Goal: Information Seeking & Learning: Learn about a topic

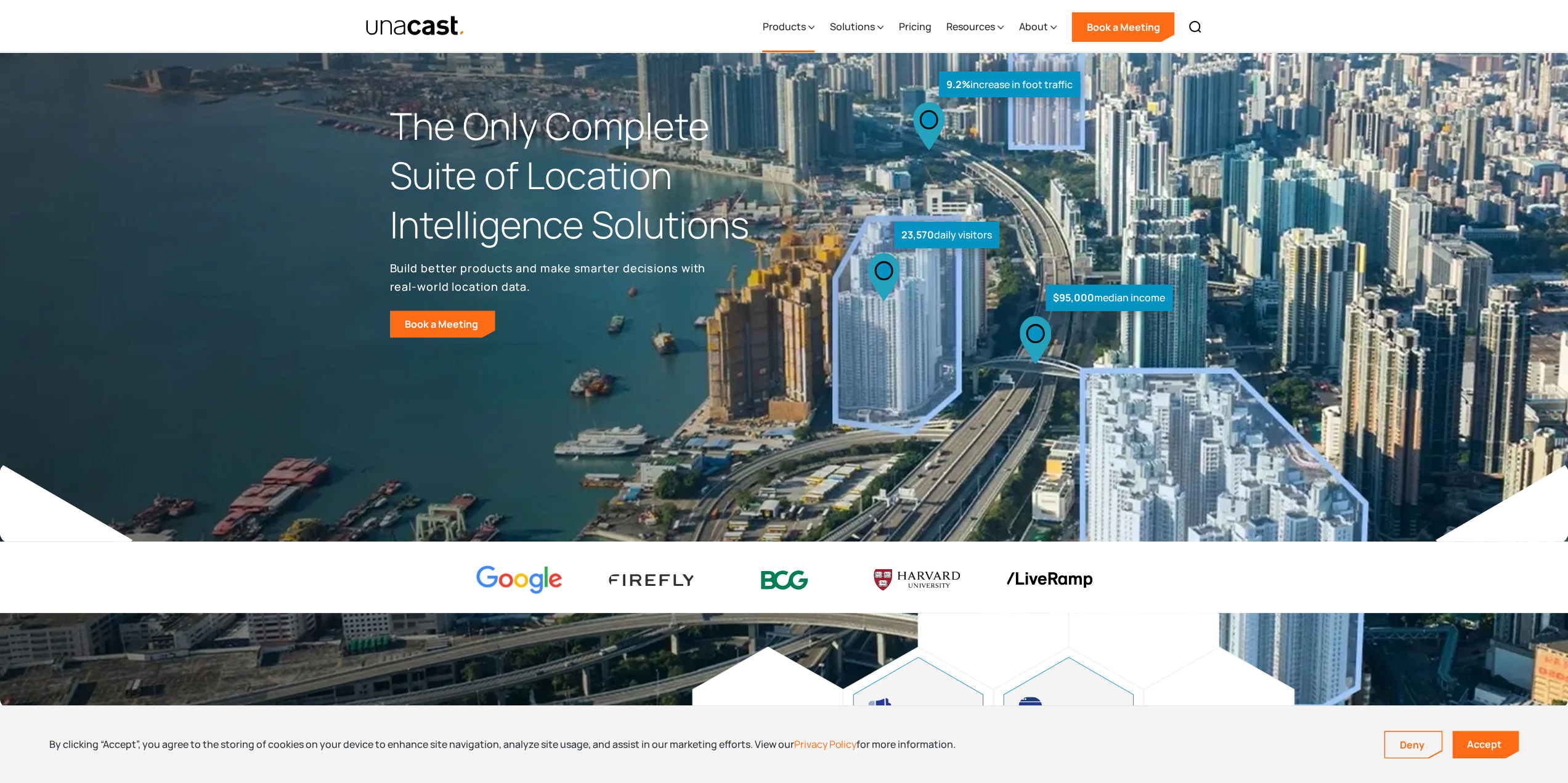
click at [791, 34] on div "Products" at bounding box center [788, 27] width 52 height 50
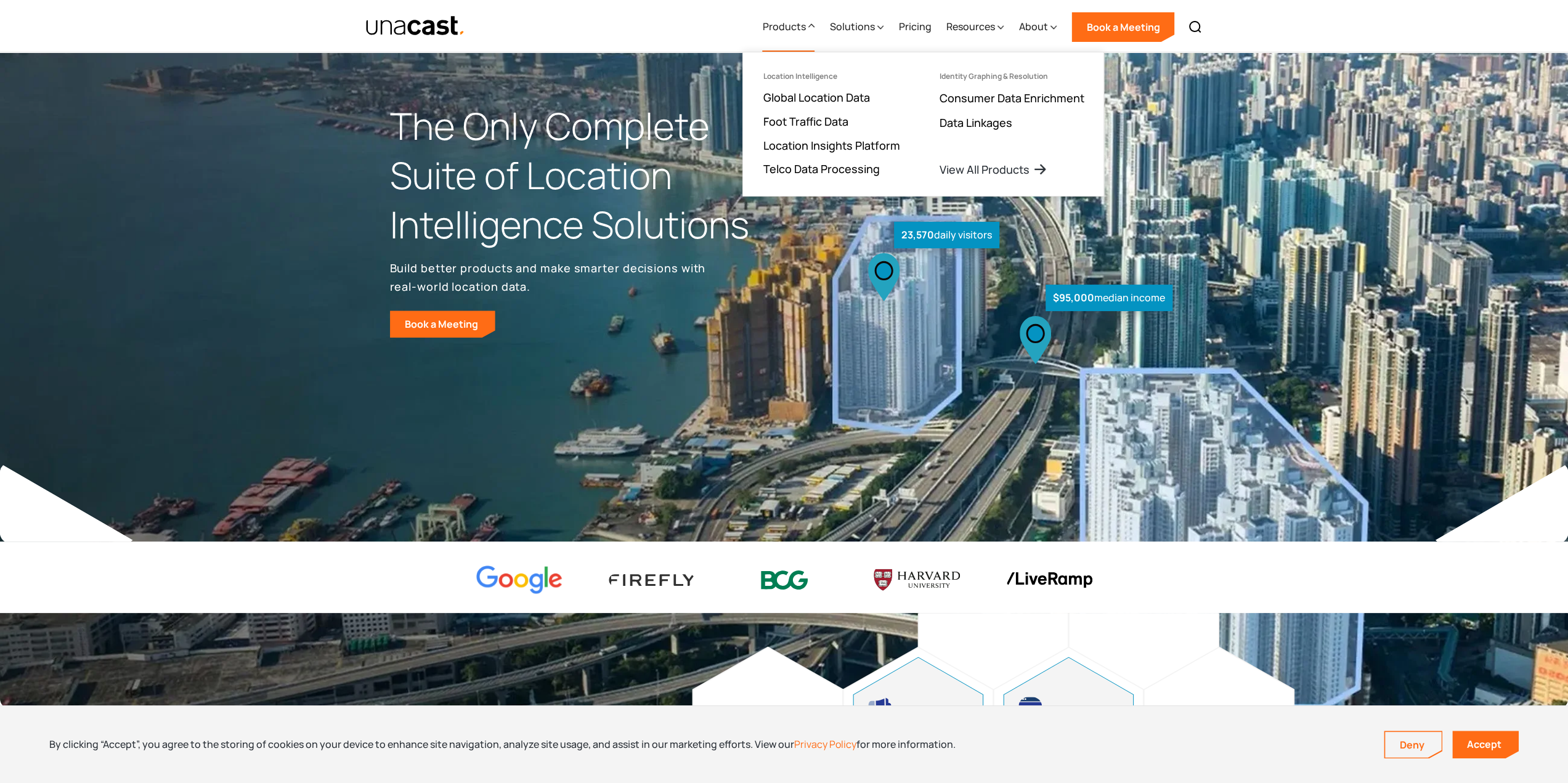
click at [869, 296] on icon at bounding box center [884, 277] width 31 height 48
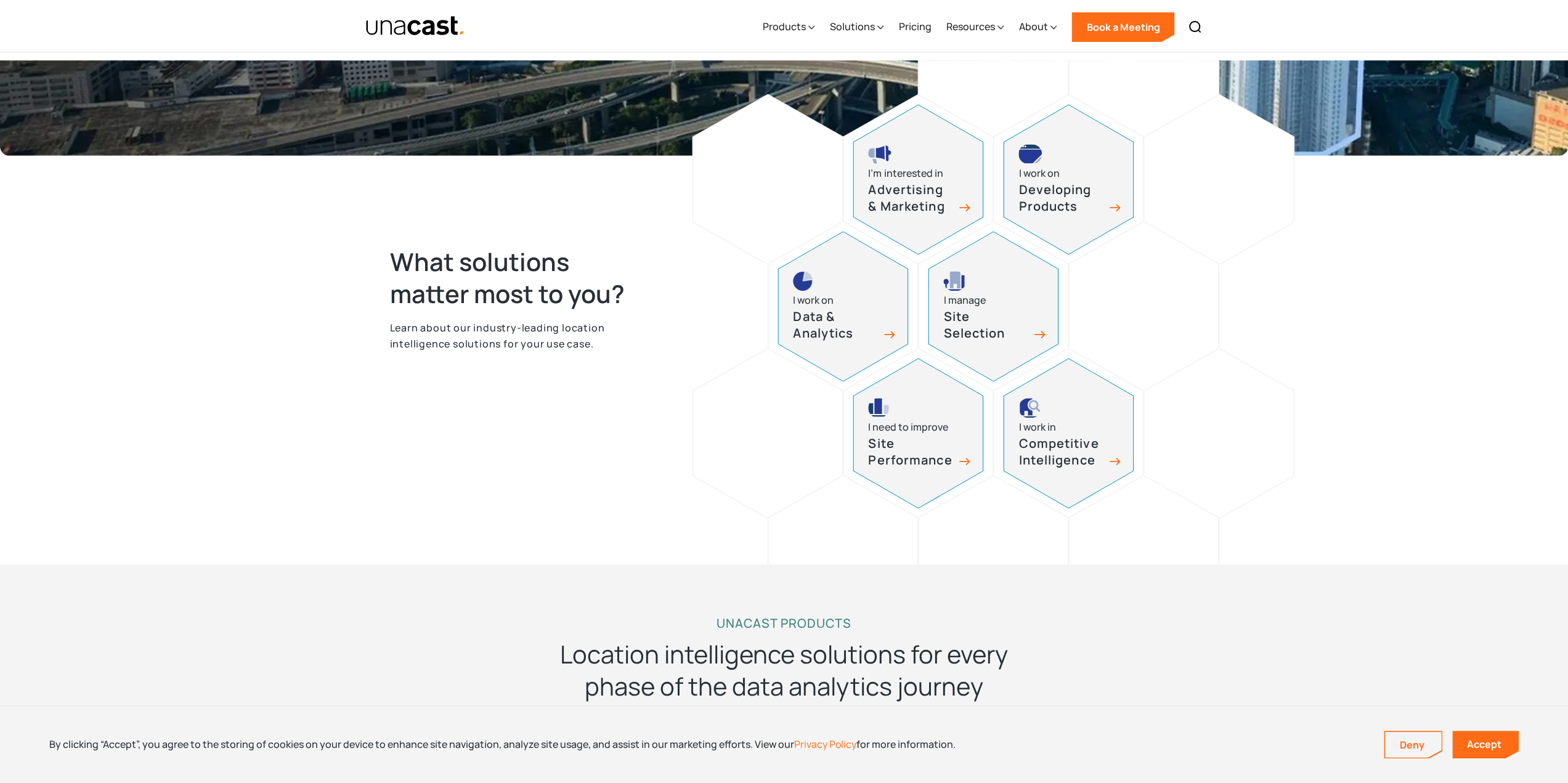
scroll to position [555, 0]
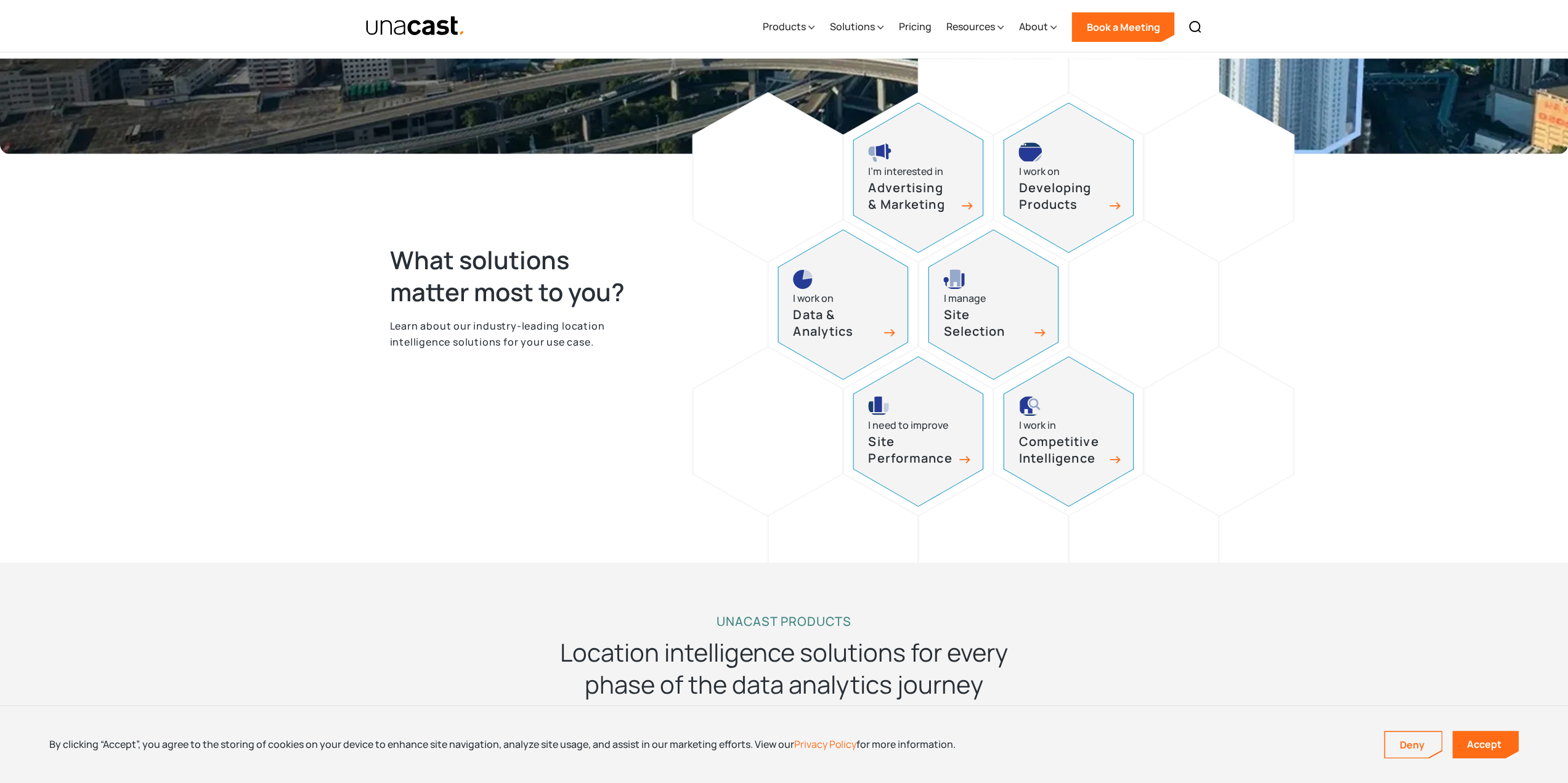
click at [942, 209] on h3 "Advertising & Marketing" at bounding box center [911, 196] width 86 height 32
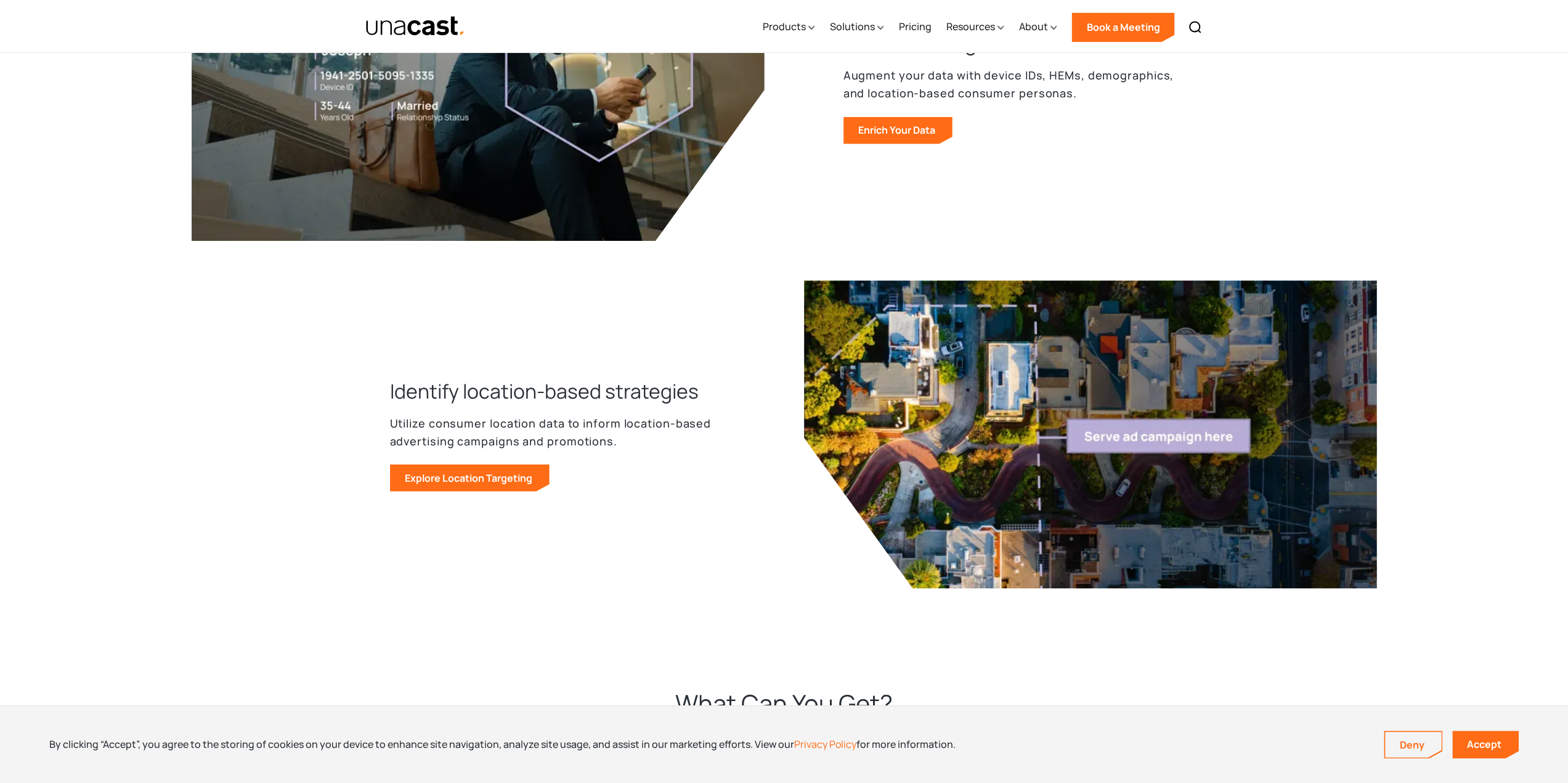
scroll to position [2032, 0]
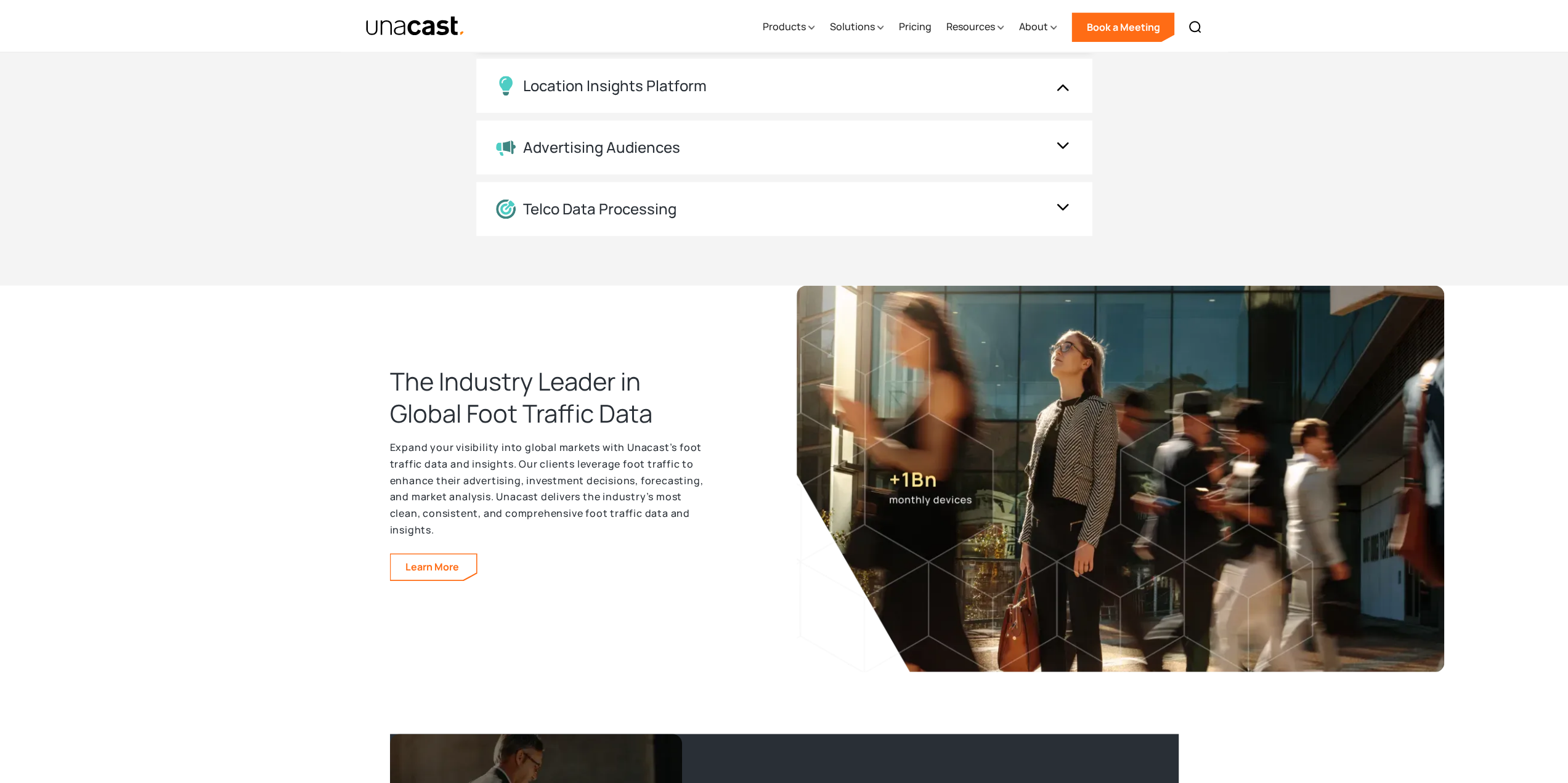
scroll to position [1971, 0]
